Goal: Contribute content: Add original content to the website for others to see

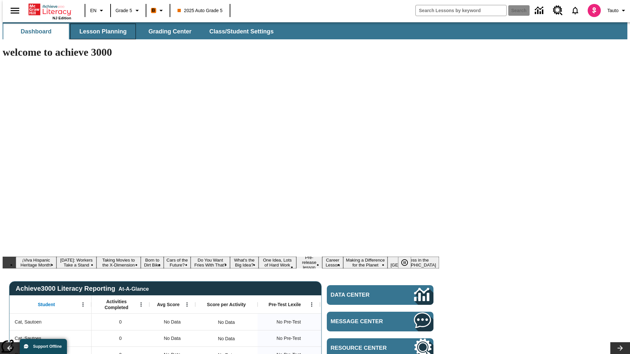
click at [100, 32] on span "Lesson Planning" at bounding box center [102, 32] width 47 height 8
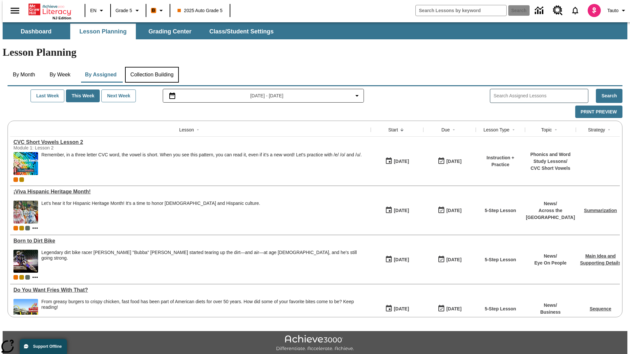
click at [152, 67] on button "Collection Building" at bounding box center [152, 75] width 54 height 16
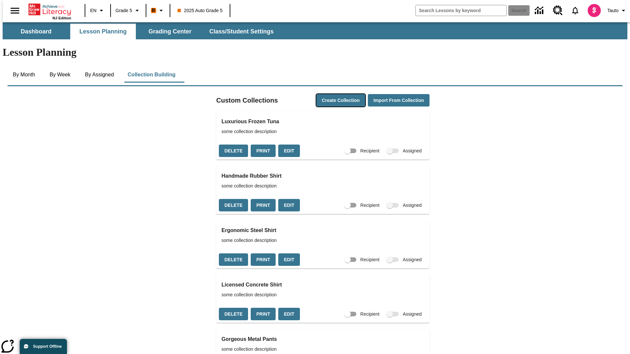
click at [328, 94] on button "Create Collection" at bounding box center [340, 100] width 49 height 13
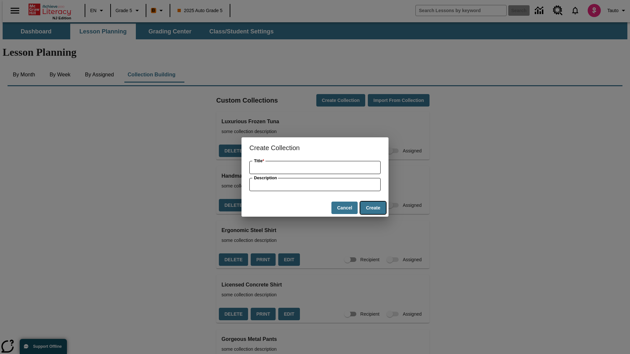
click at [373, 208] on button "Create" at bounding box center [373, 208] width 26 height 13
type input "Intelligent Plastic Hat"
type input "some collection description"
click at [373, 208] on button "Create" at bounding box center [373, 208] width 26 height 13
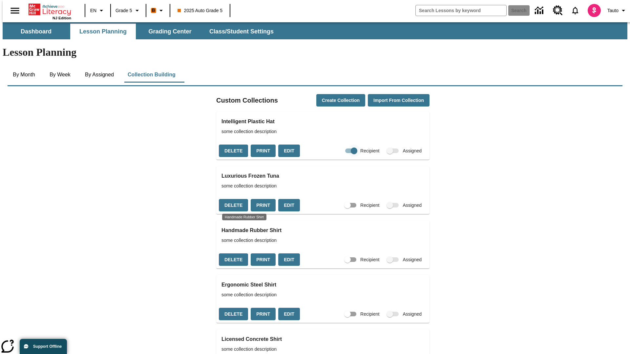
click at [341, 145] on input "Recipient" at bounding box center [353, 151] width 37 height 12
checkbox input "false"
click at [233, 145] on button "Delete" at bounding box center [233, 151] width 29 height 13
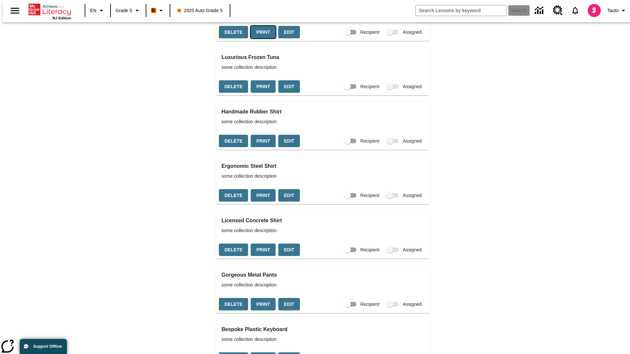
click at [261, 39] on button "Print" at bounding box center [263, 32] width 25 height 13
